Goal: Communication & Community: Answer question/provide support

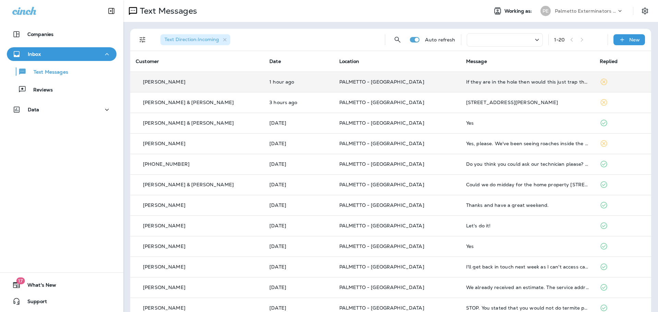
click at [144, 81] on p "[PERSON_NAME]" at bounding box center [164, 81] width 43 height 5
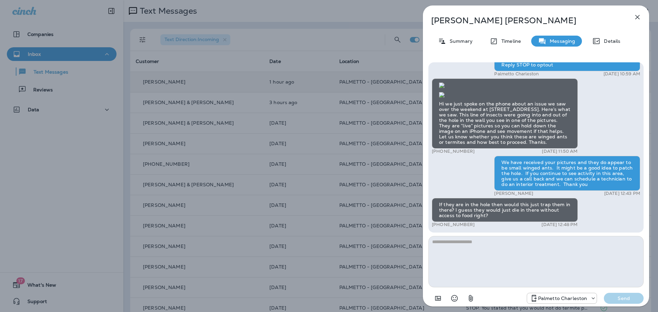
click at [473, 240] on textarea at bounding box center [536, 261] width 215 height 51
type textarea "*******"
click at [632, 301] on p "Send" at bounding box center [624, 299] width 29 height 6
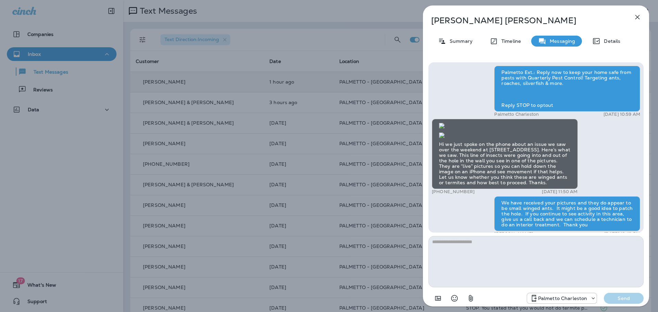
scroll to position [-298, 0]
click at [445, 129] on img at bounding box center [441, 125] width 5 height 5
click at [445, 138] on img at bounding box center [441, 135] width 5 height 5
drag, startPoint x: 638, startPoint y: 15, endPoint x: 631, endPoint y: 19, distance: 7.5
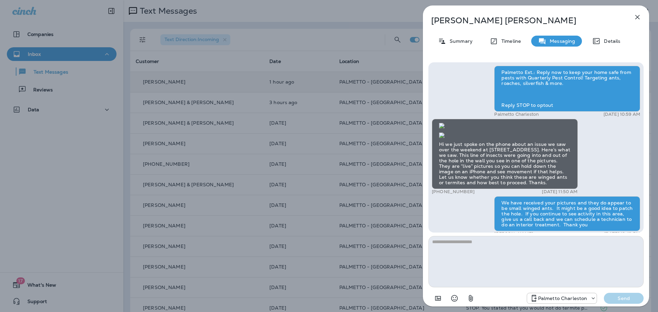
click at [638, 15] on icon "button" at bounding box center [638, 17] width 8 height 8
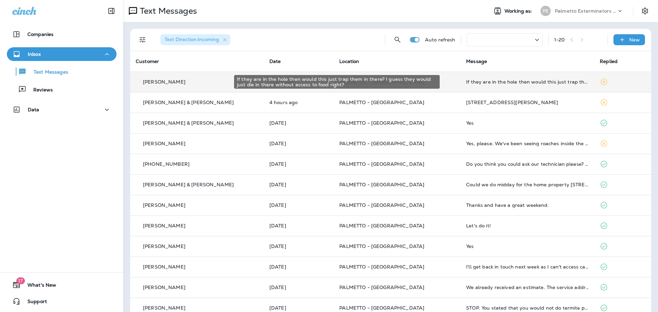
click at [498, 83] on div "If they are in the hole then would this just trap them in there? I guess they w…" at bounding box center [527, 81] width 123 height 5
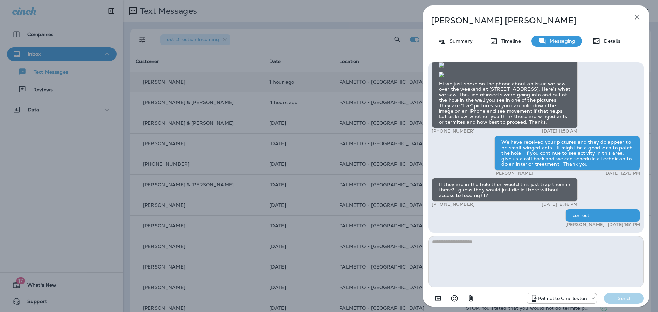
click at [480, 246] on textarea at bounding box center [536, 261] width 215 height 51
click at [638, 21] on icon "button" at bounding box center [638, 17] width 8 height 8
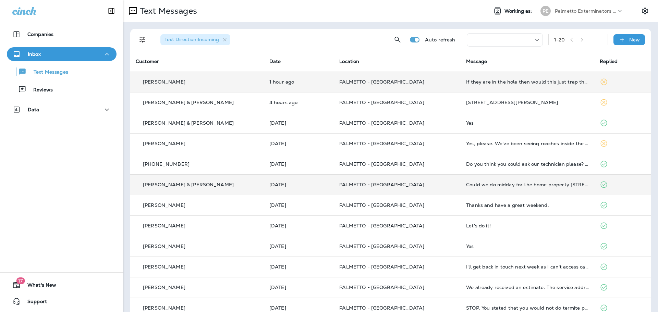
scroll to position [178, 0]
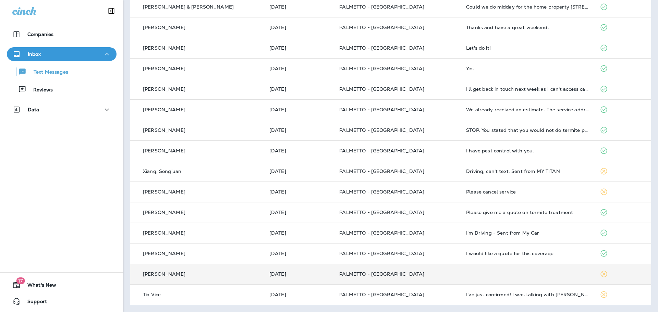
click at [150, 275] on p "[PERSON_NAME]" at bounding box center [164, 274] width 43 height 5
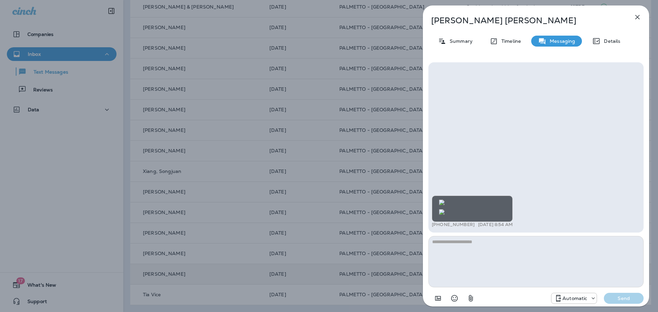
scroll to position [-205, 0]
click at [637, 16] on icon "button" at bounding box center [638, 17] width 4 height 4
